Goal: Task Accomplishment & Management: Complete application form

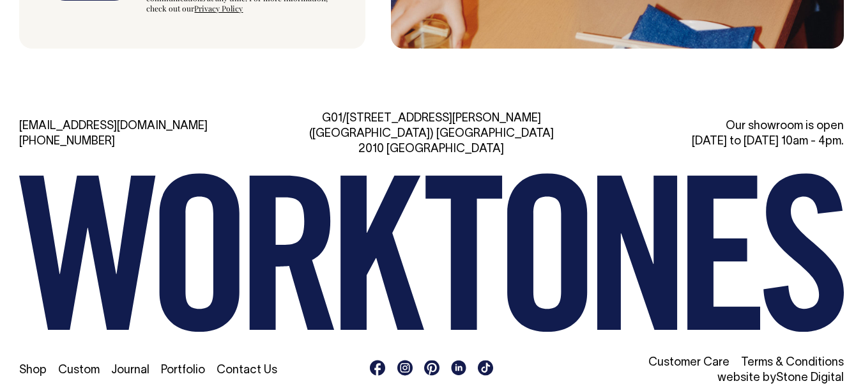
scroll to position [3345, 0]
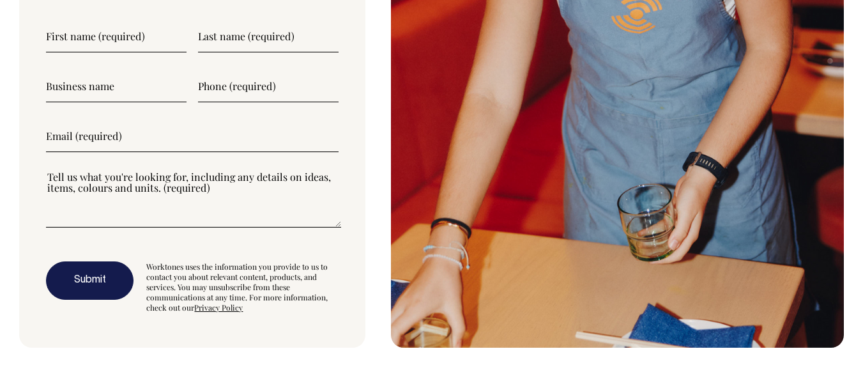
click at [86, 43] on input"] "text" at bounding box center [116, 36] width 141 height 32
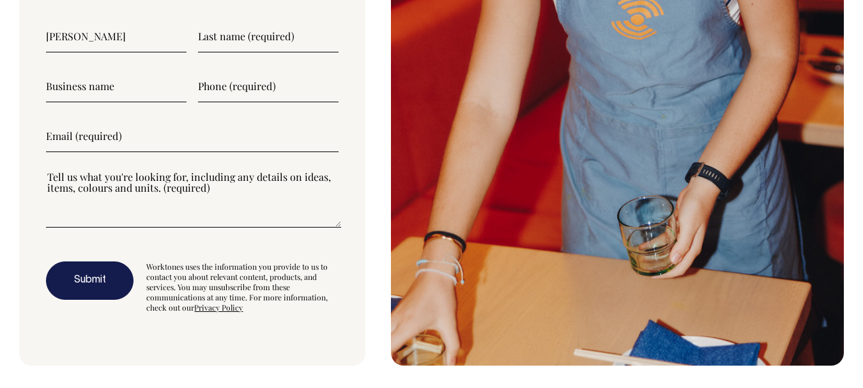
type input"] "[PERSON_NAME]"
type input"] "Cobra Digitizing"
type input"] "_"
type input"] "[PHONE_NUMBER]"
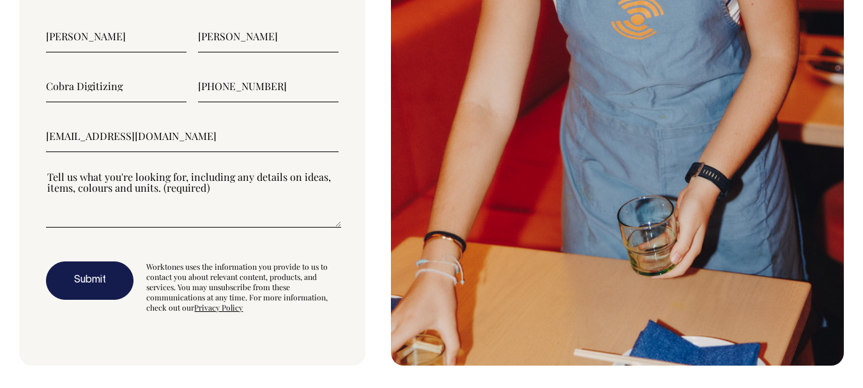
type input"] "[EMAIL_ADDRESS][DOMAIN_NAME]"
paste textarea"] "We are proud of our Embroidery Digitizing Services . All of our designs are han…"
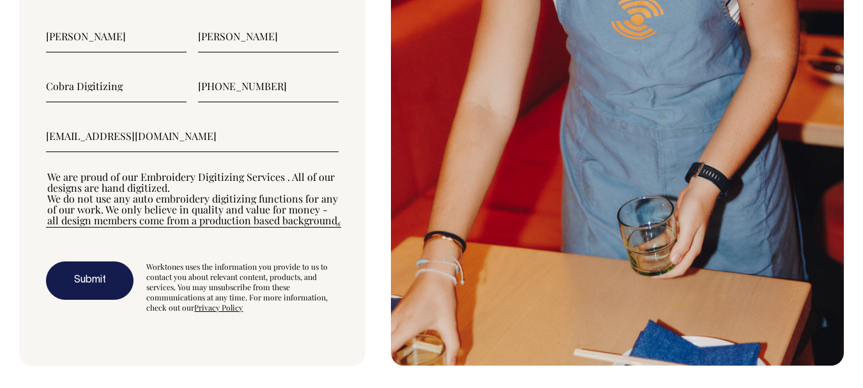
scroll to position [239, 0]
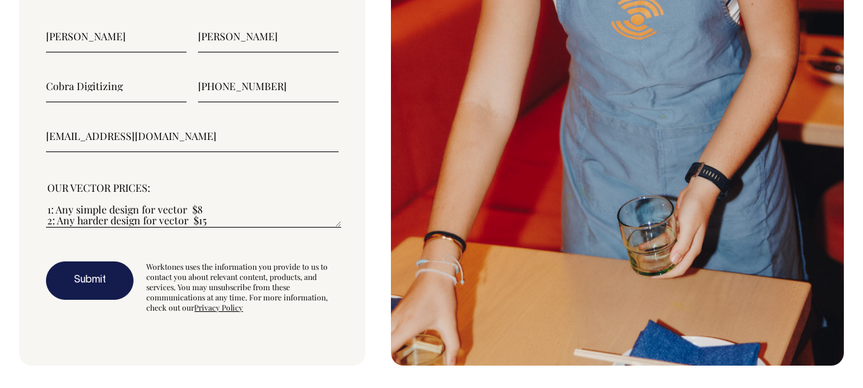
type textarea"] "We are proud of our Embroidery Digitizing Services . All of our designs are han…"
click at [106, 282] on button "Submit" at bounding box center [90, 280] width 88 height 38
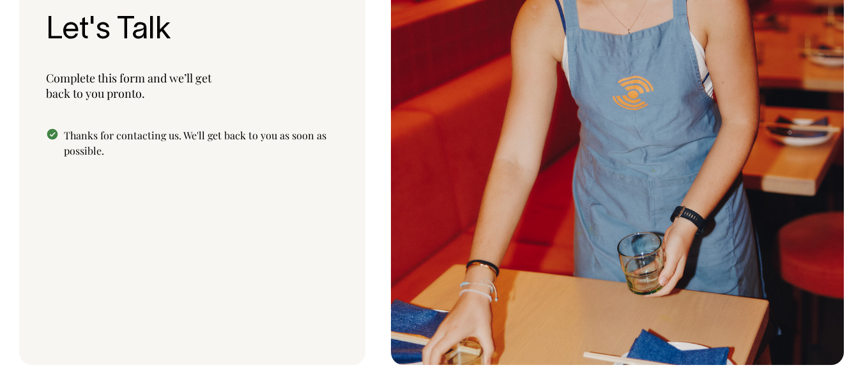
scroll to position [3238, 0]
